Goal: Transaction & Acquisition: Purchase product/service

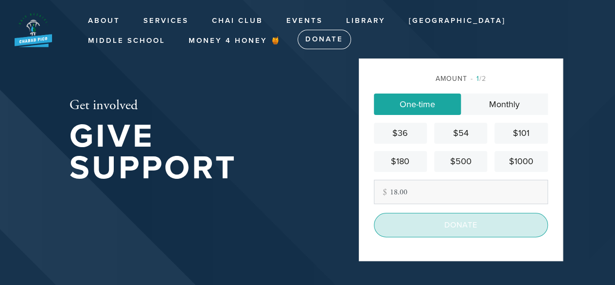
type input "18.00"
click at [475, 222] on input "Donate" at bounding box center [461, 225] width 174 height 24
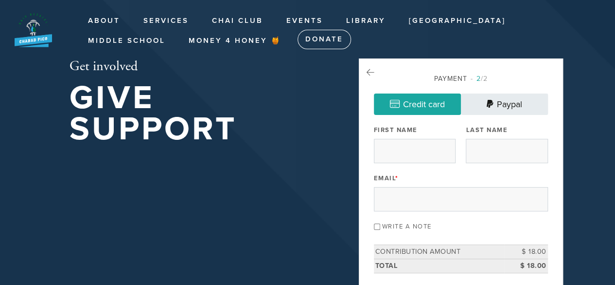
click at [493, 107] on link "Paypal" at bounding box center [504, 103] width 87 height 21
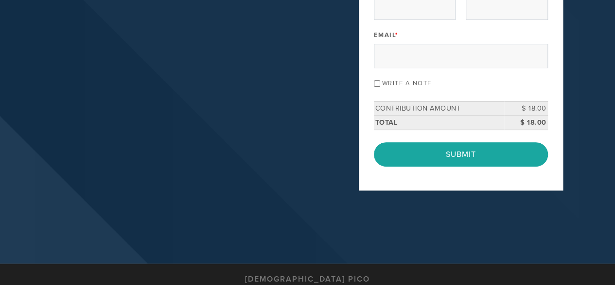
scroll to position [146, 0]
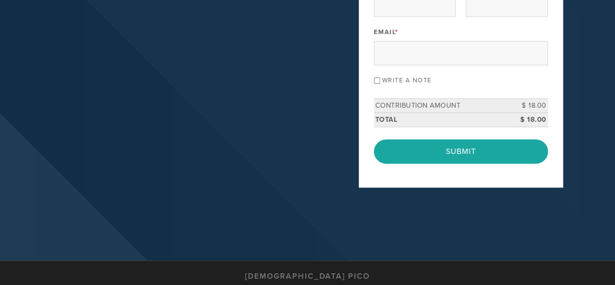
click at [378, 82] on input "Write a note" at bounding box center [377, 80] width 6 height 6
checkbox input "true"
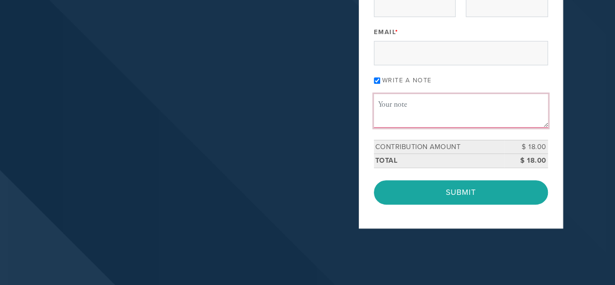
click at [430, 107] on textarea "Message or dedication" at bounding box center [461, 110] width 174 height 33
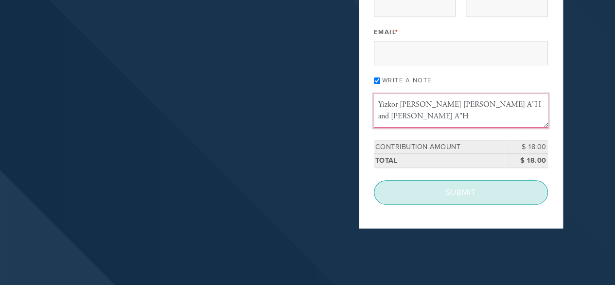
type textarea "Yizkor [PERSON_NAME] [PERSON_NAME] A"H and [PERSON_NAME] A"H"
click at [486, 190] on input "Submit" at bounding box center [461, 192] width 174 height 24
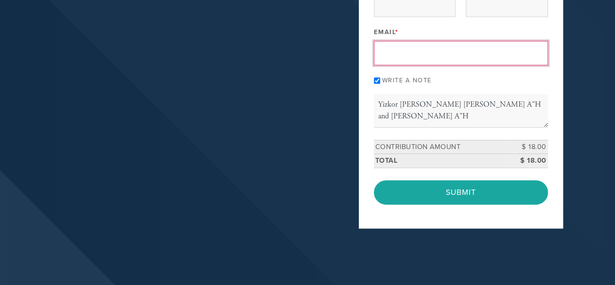
click at [444, 52] on input "Email *" at bounding box center [461, 53] width 174 height 24
type input "[EMAIL_ADDRESS][DOMAIN_NAME]"
click input "< Previous Page" at bounding box center [0, 0] width 0 height 0
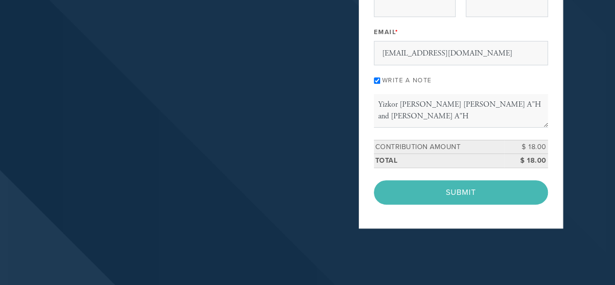
click at [473, 188] on div "< Previous Page Submit" at bounding box center [461, 192] width 174 height 24
